Goal: Task Accomplishment & Management: Use online tool/utility

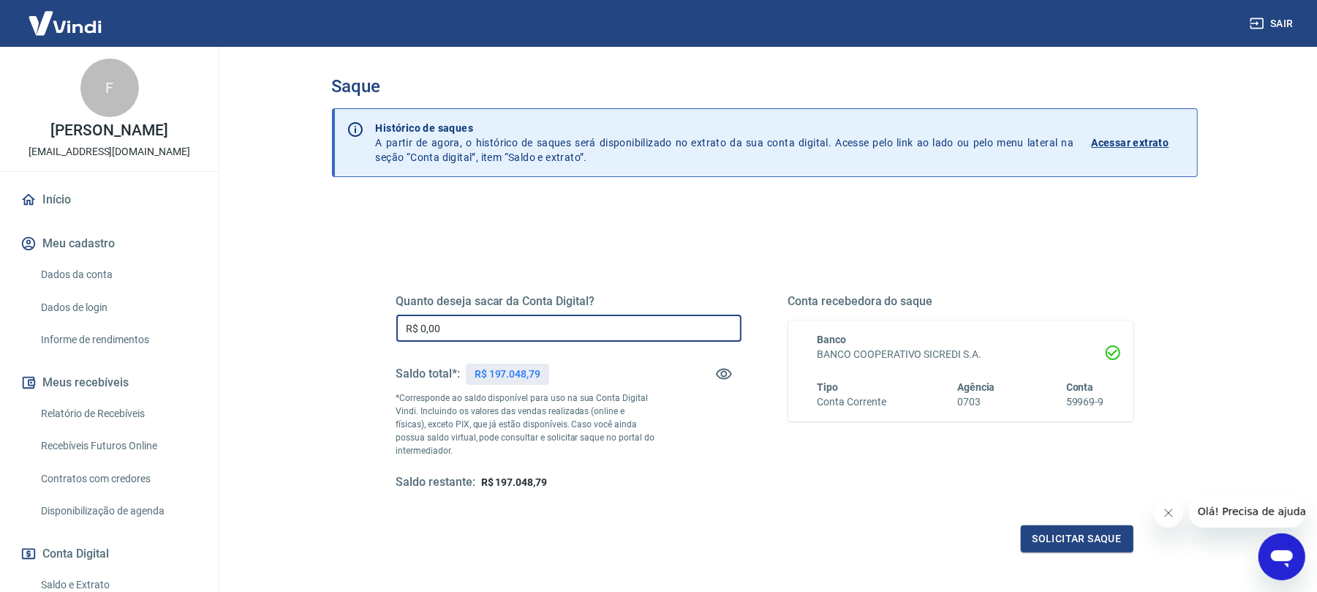
drag, startPoint x: 477, startPoint y: 331, endPoint x: 489, endPoint y: 366, distance: 36.3
click at [477, 332] on input "R$ 0,00" at bounding box center [568, 328] width 345 height 27
click at [508, 336] on input "R$ 0,00" at bounding box center [568, 328] width 345 height 27
type input "R$ 30.000,00"
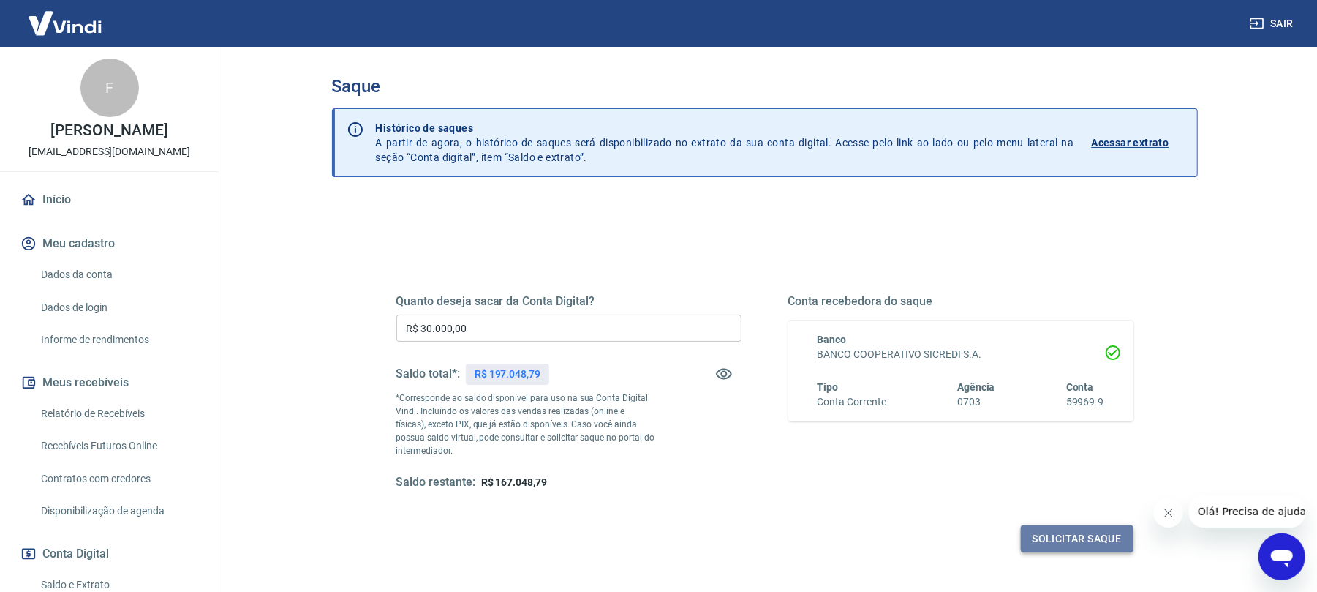
click at [1100, 541] on button "Solicitar saque" at bounding box center [1077, 538] width 113 height 27
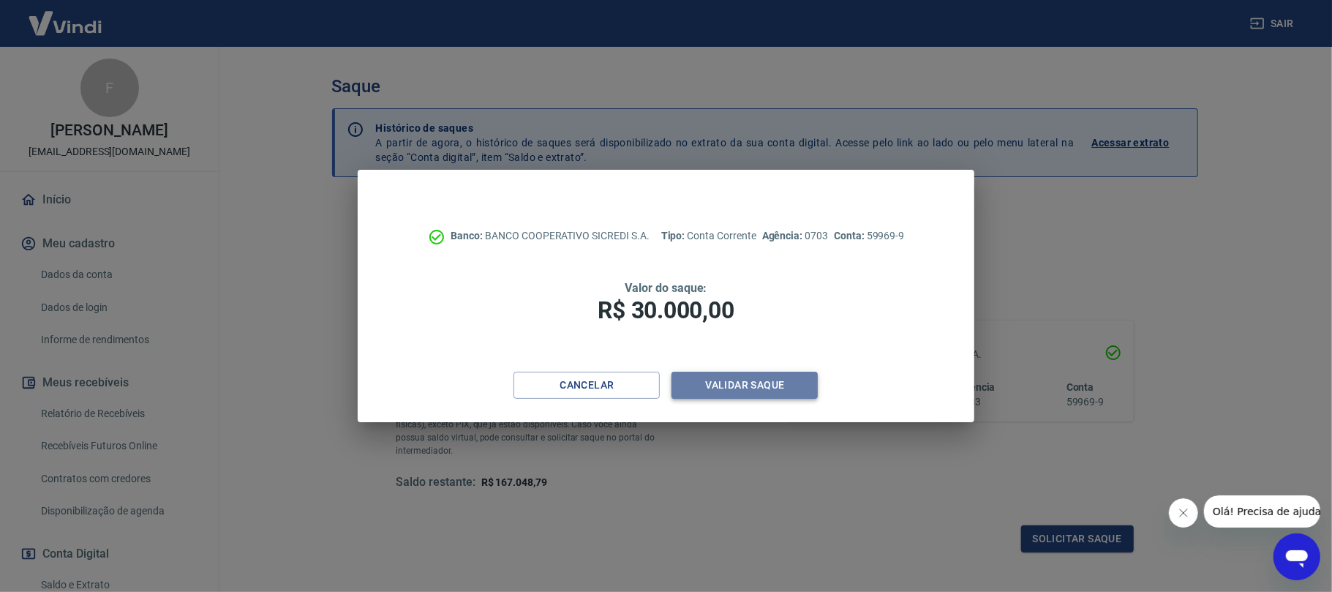
click at [739, 389] on button "Validar saque" at bounding box center [745, 385] width 146 height 27
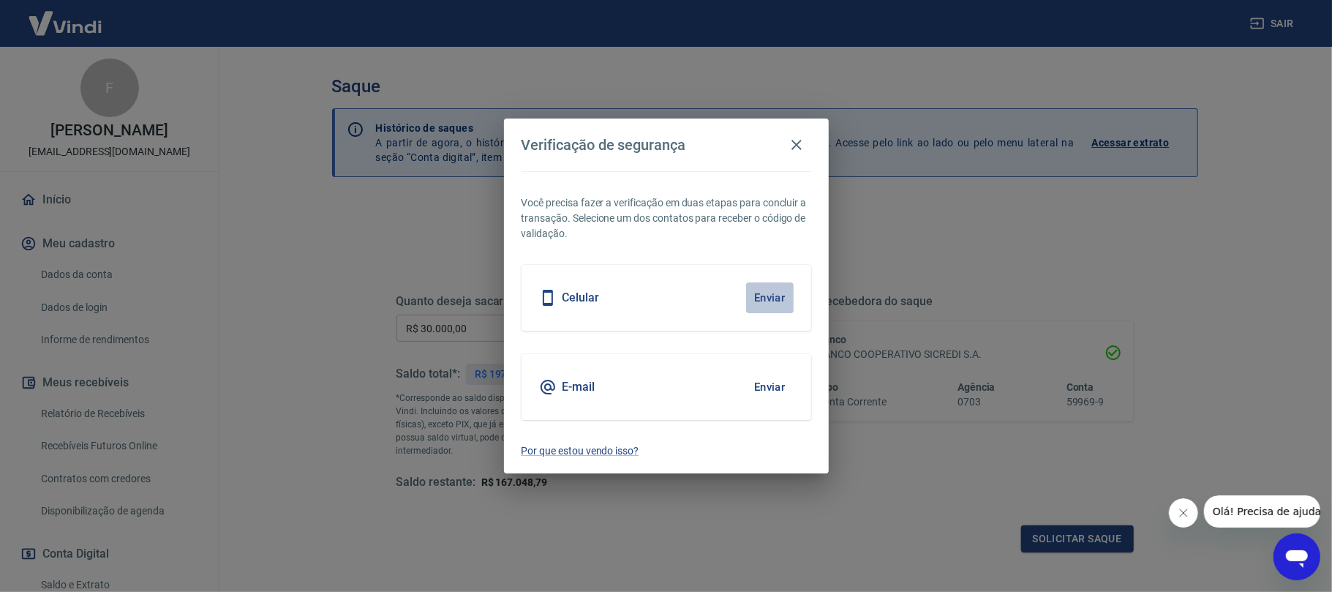
click at [770, 296] on button "Enviar" at bounding box center [770, 297] width 48 height 31
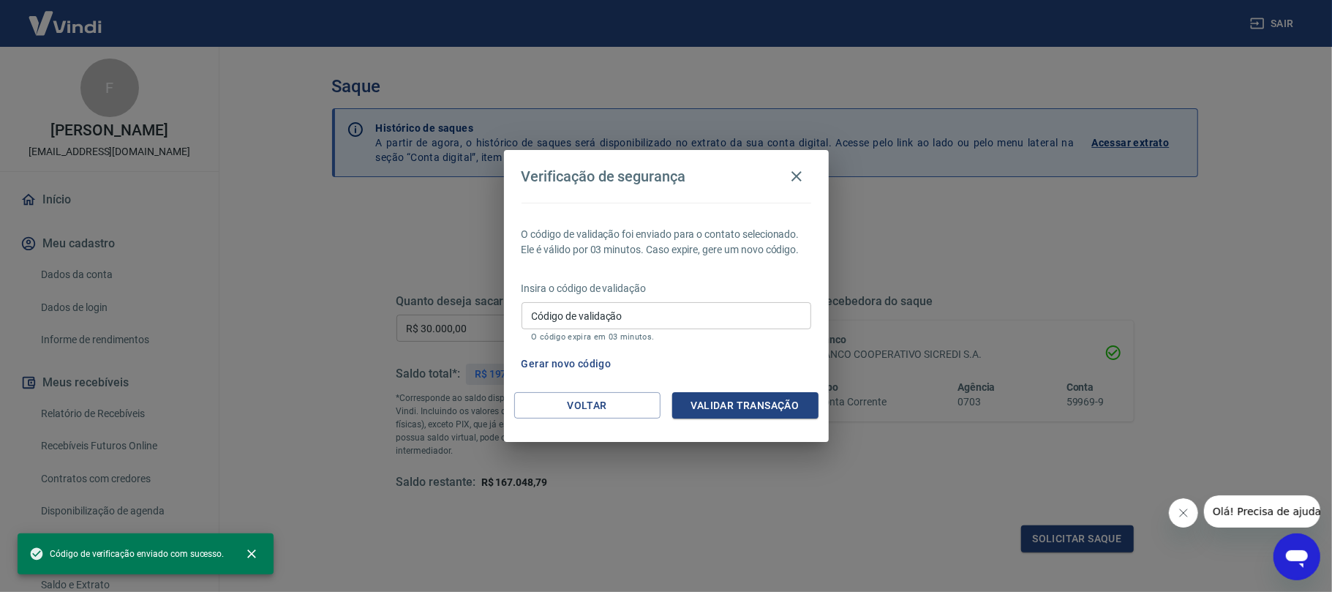
click at [658, 314] on input "Código de validação" at bounding box center [667, 315] width 290 height 27
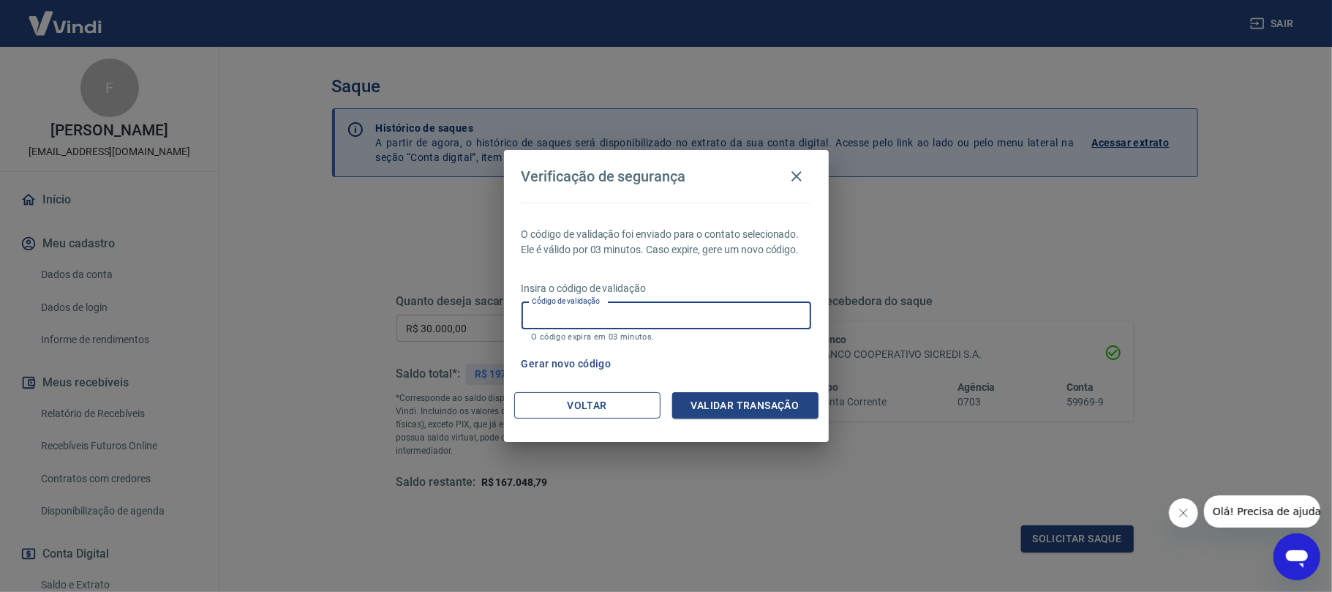
click at [606, 402] on button "Voltar" at bounding box center [587, 405] width 146 height 27
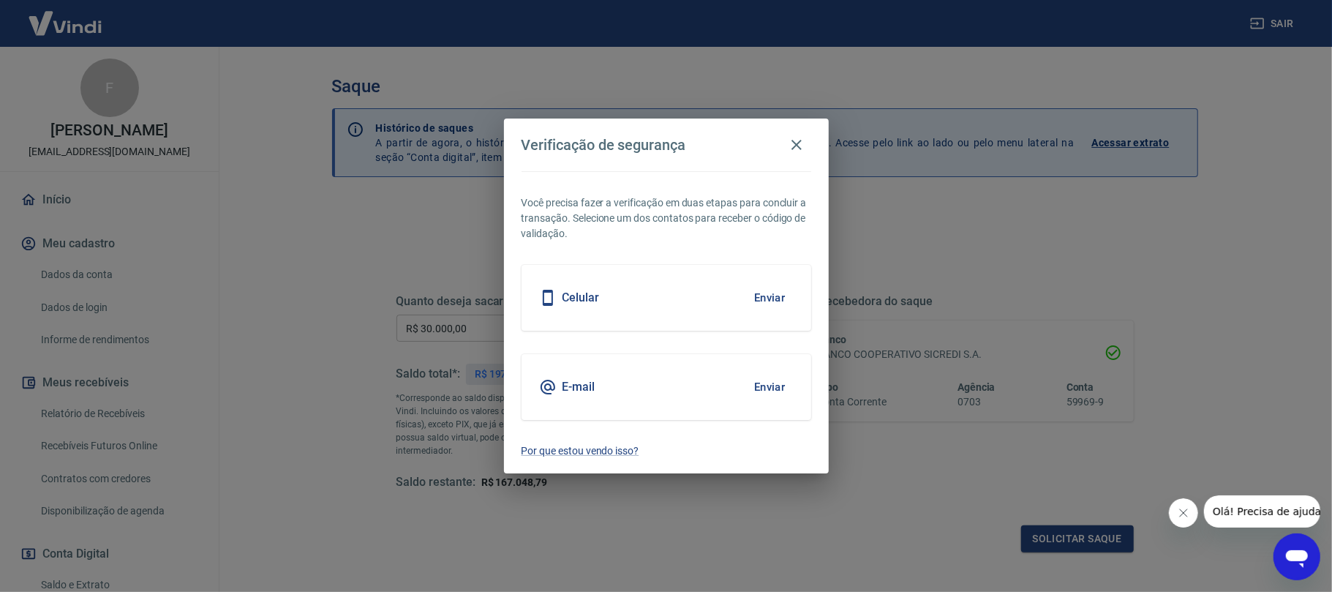
click at [767, 384] on button "Enviar" at bounding box center [770, 387] width 48 height 31
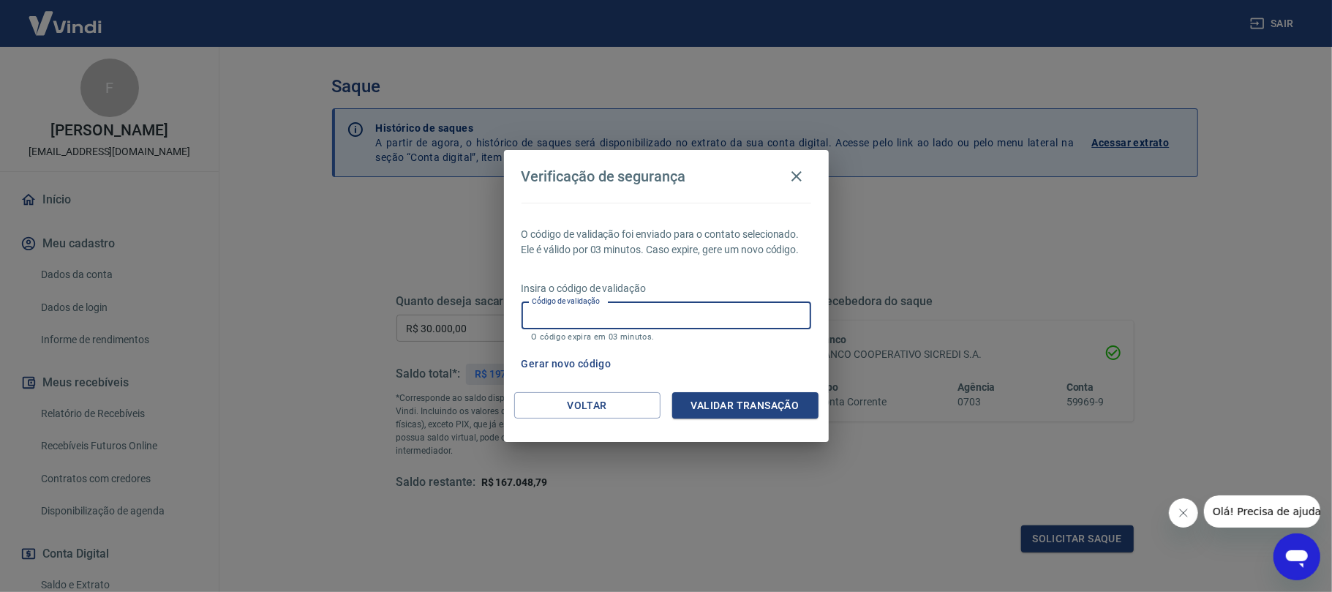
click at [670, 310] on input "Código de validação" at bounding box center [667, 315] width 290 height 27
click at [586, 312] on input "Código de validação" at bounding box center [667, 315] width 290 height 27
type input "245974"
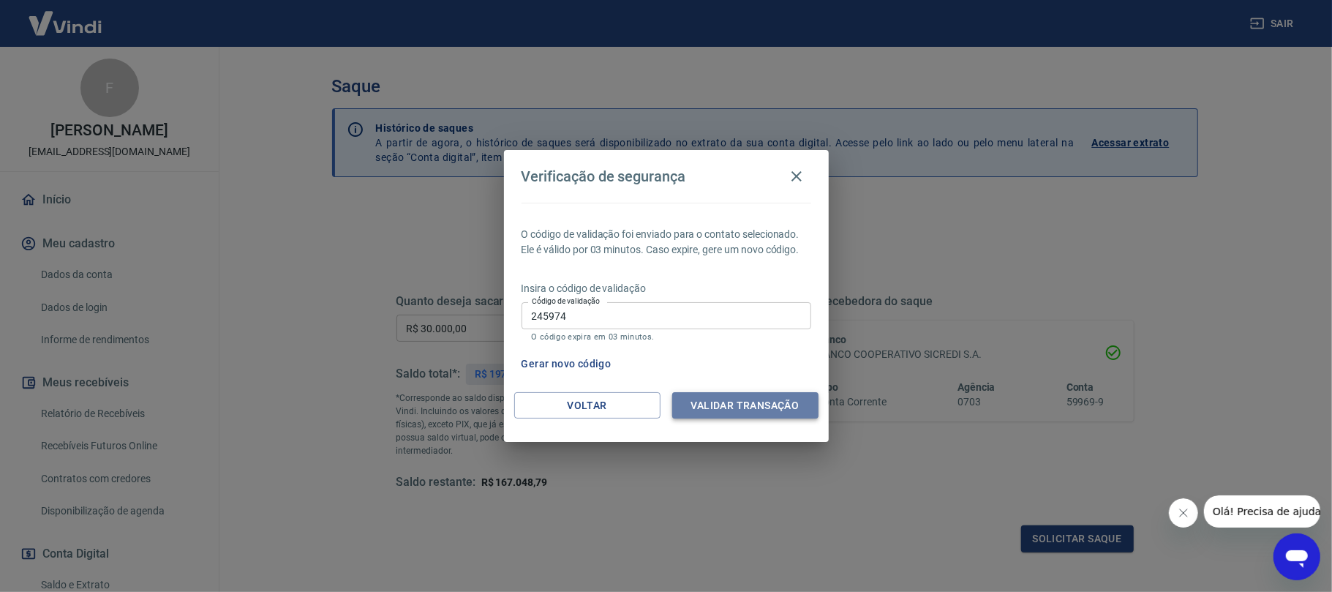
click at [758, 402] on button "Validar transação" at bounding box center [745, 405] width 146 height 27
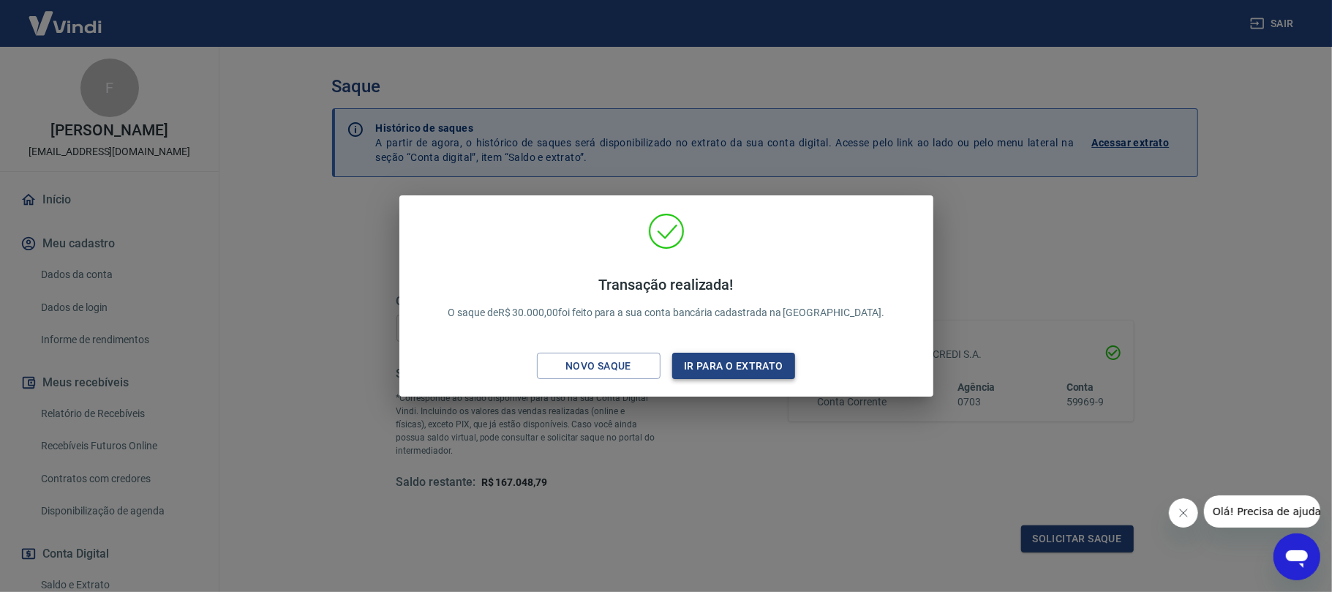
click at [733, 366] on button "Ir para o extrato" at bounding box center [734, 366] width 124 height 27
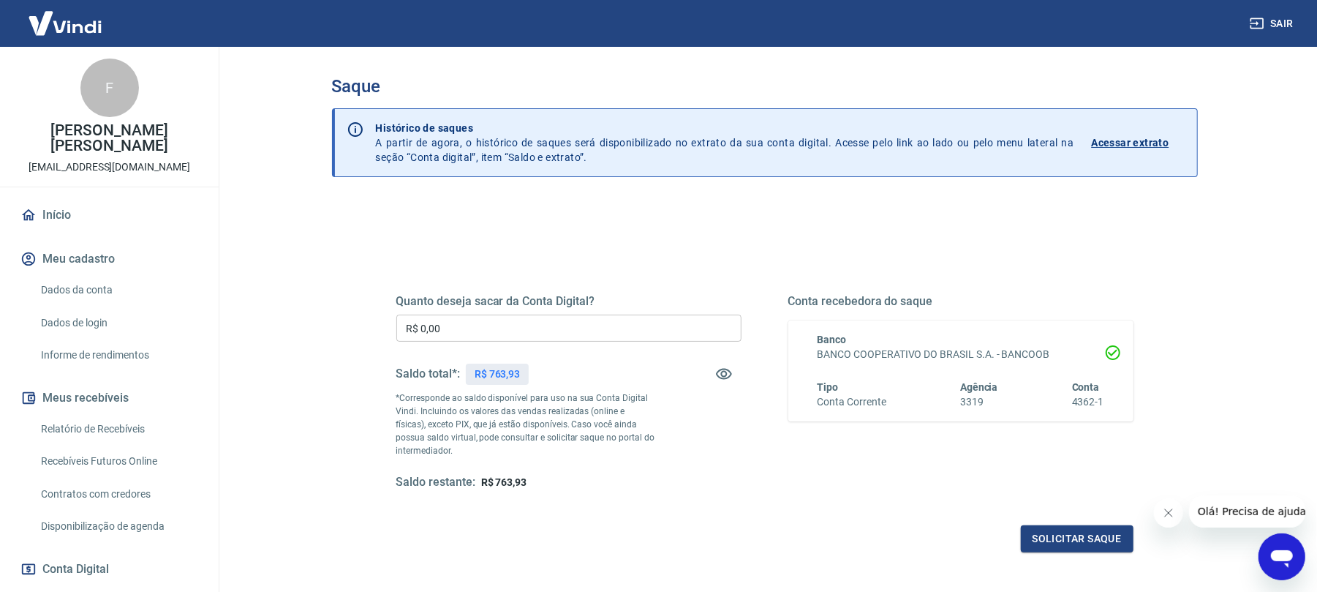
click at [1289, 22] on button "Sair" at bounding box center [1273, 23] width 53 height 27
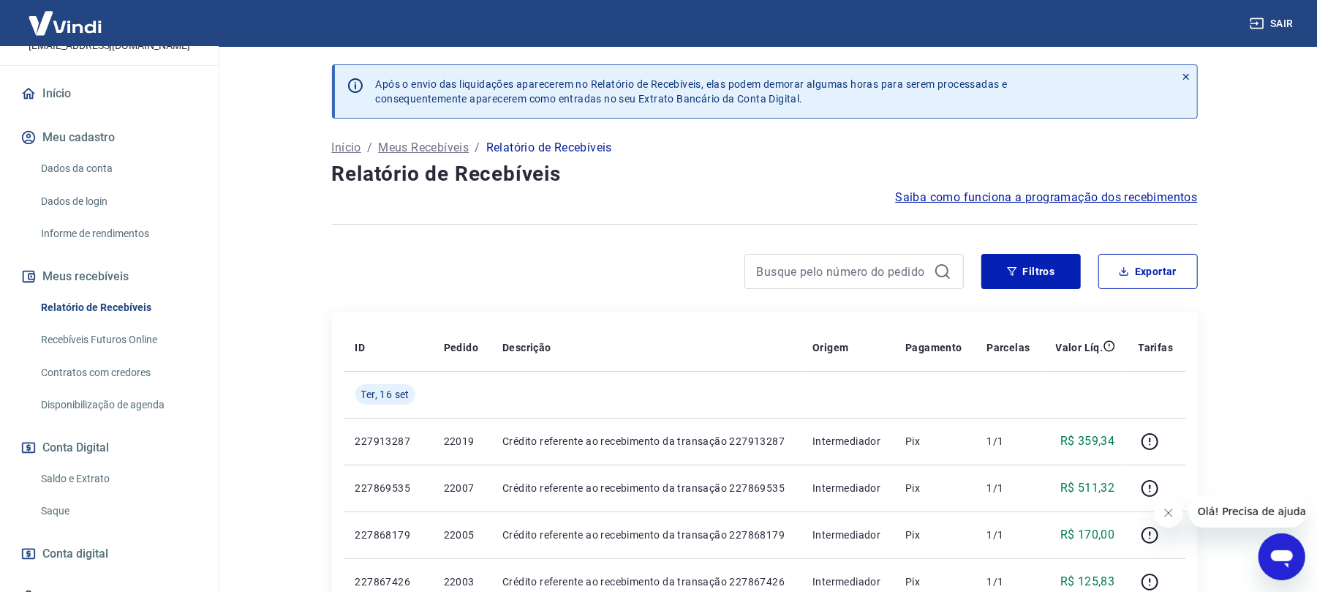
scroll to position [187, 0]
